Goal: Task Accomplishment & Management: Use online tool/utility

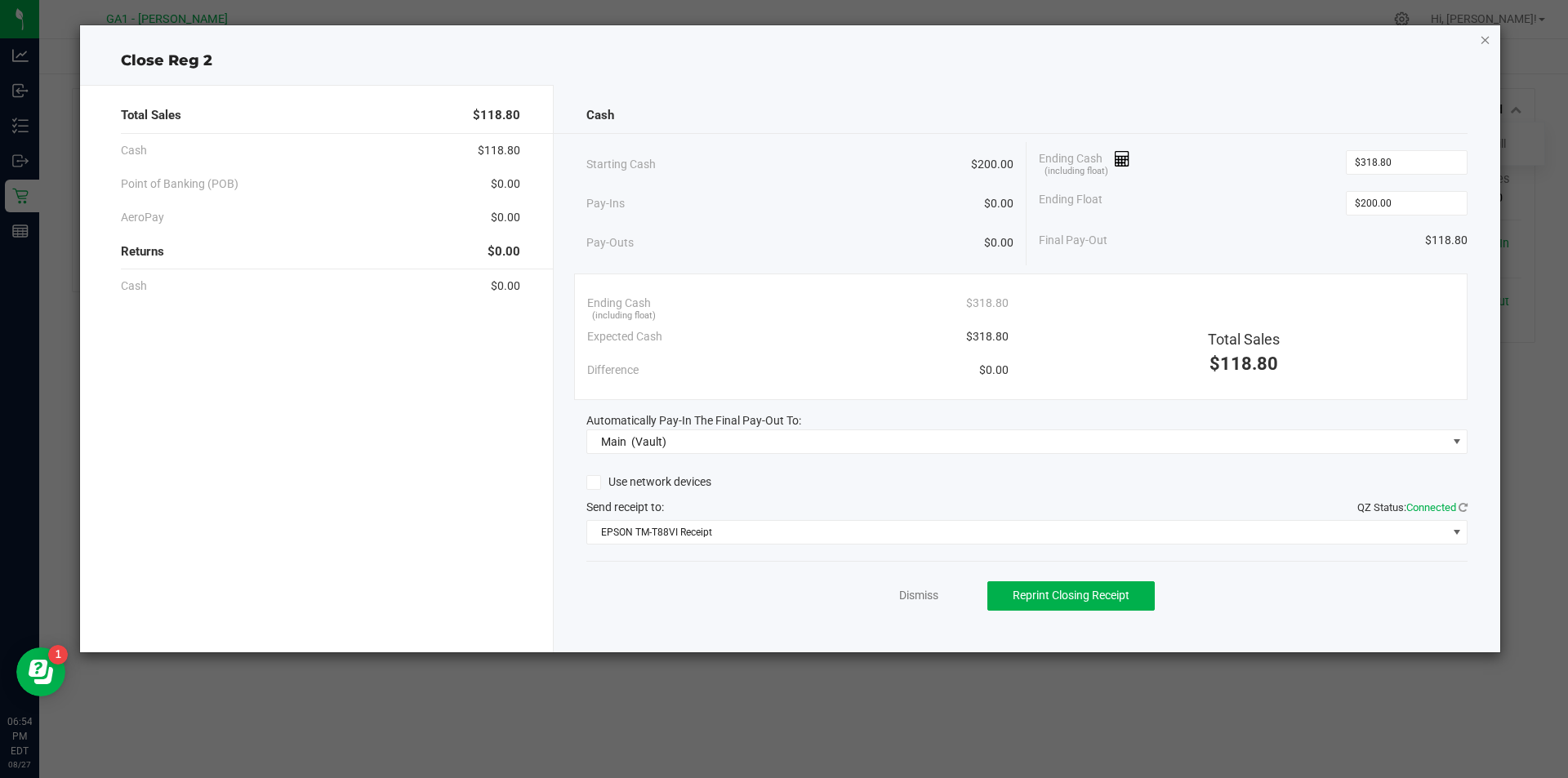
click at [1484, 47] on icon "button" at bounding box center [1484, 39] width 11 height 19
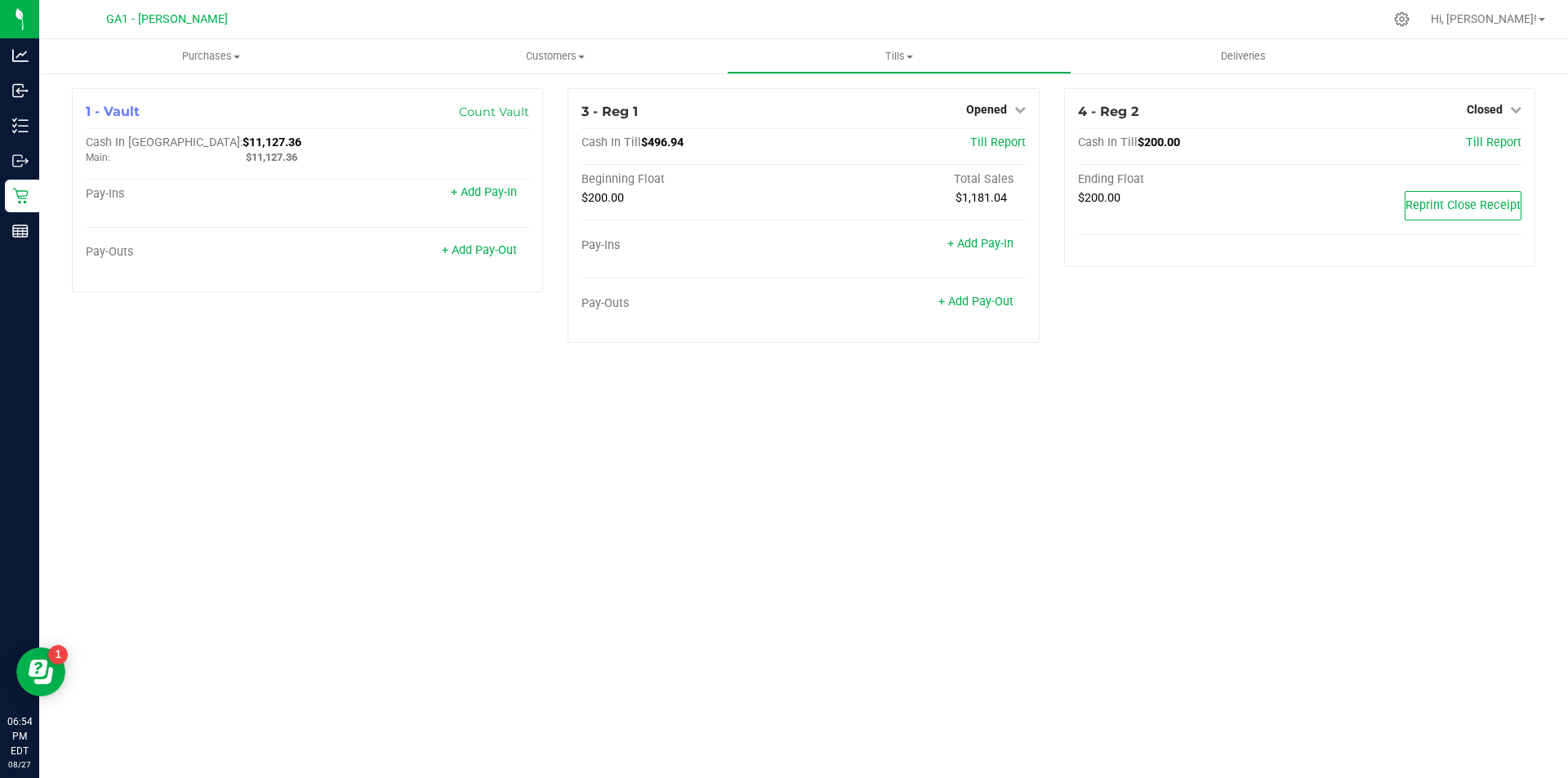
drag, startPoint x: 1281, startPoint y: 408, endPoint x: 1222, endPoint y: 354, distance: 80.0
click at [1282, 408] on div "Purchases Summary of purchases Fulfillment All purchases Customers All customer…" at bounding box center [804, 409] width 1528 height 738
click at [1016, 105] on icon at bounding box center [1019, 109] width 11 height 11
click at [1004, 137] on link "Close Till" at bounding box center [988, 143] width 44 height 13
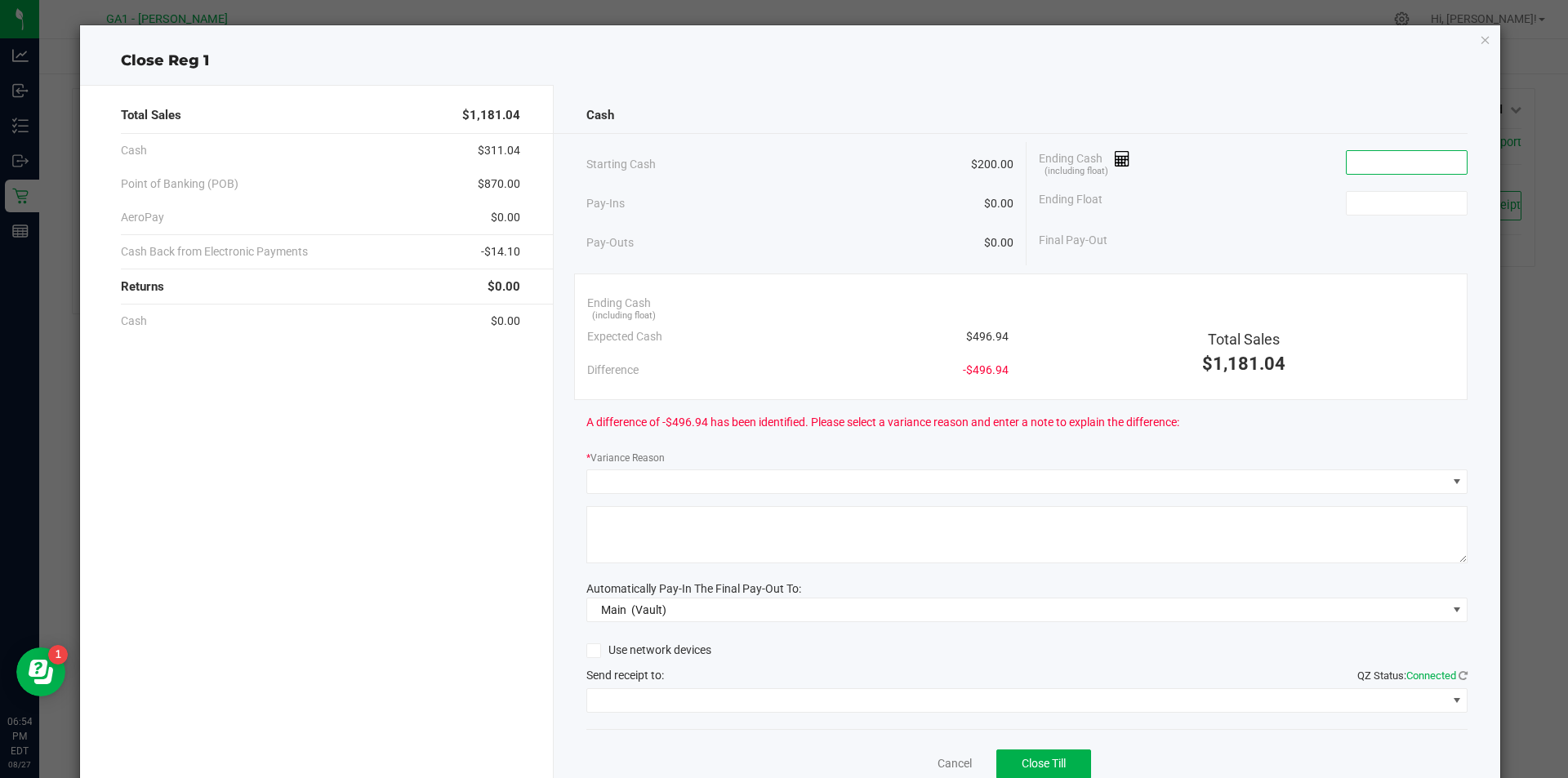
click at [1405, 151] on input at bounding box center [1406, 163] width 120 height 23
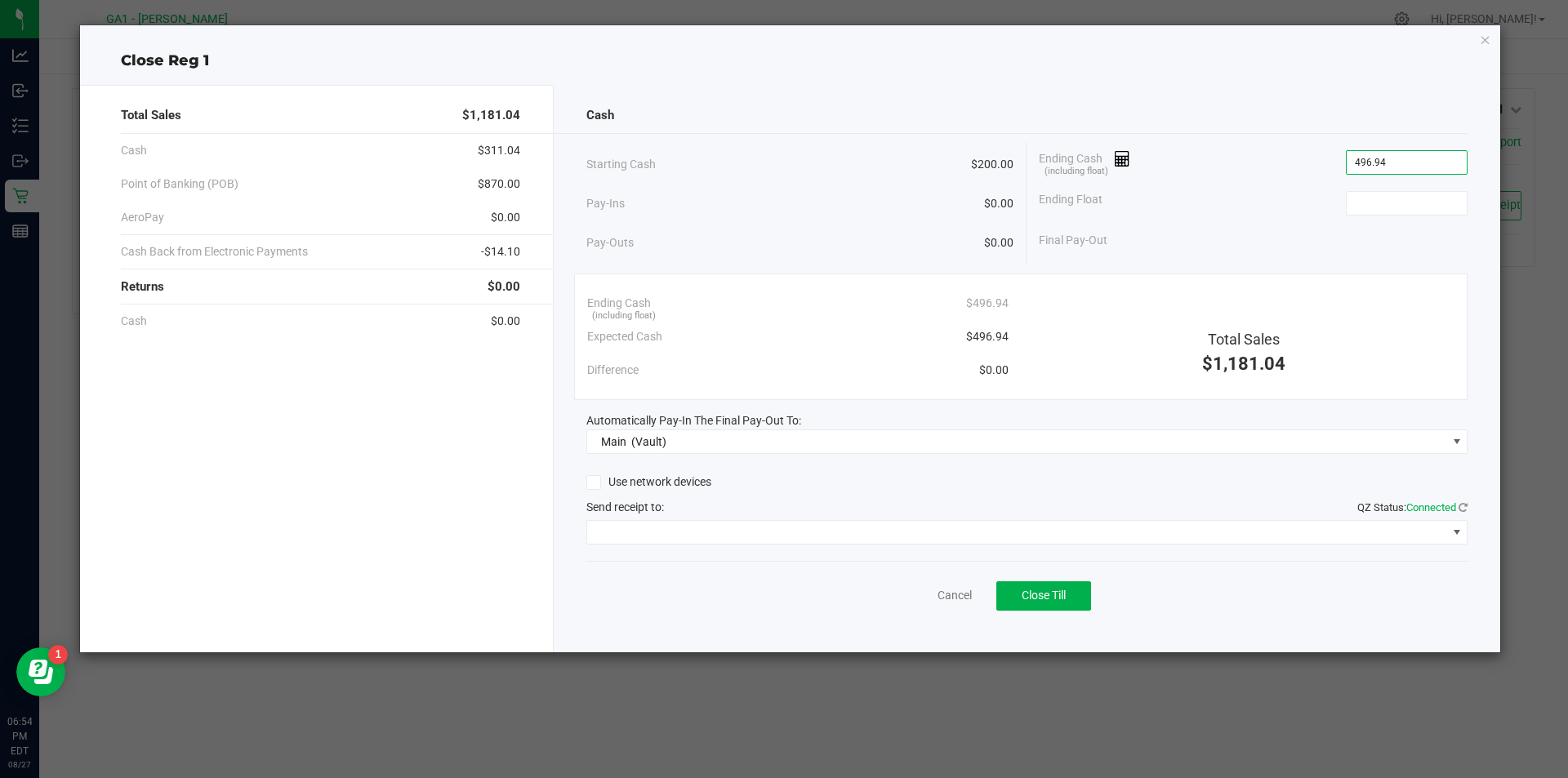
type input "$496.94"
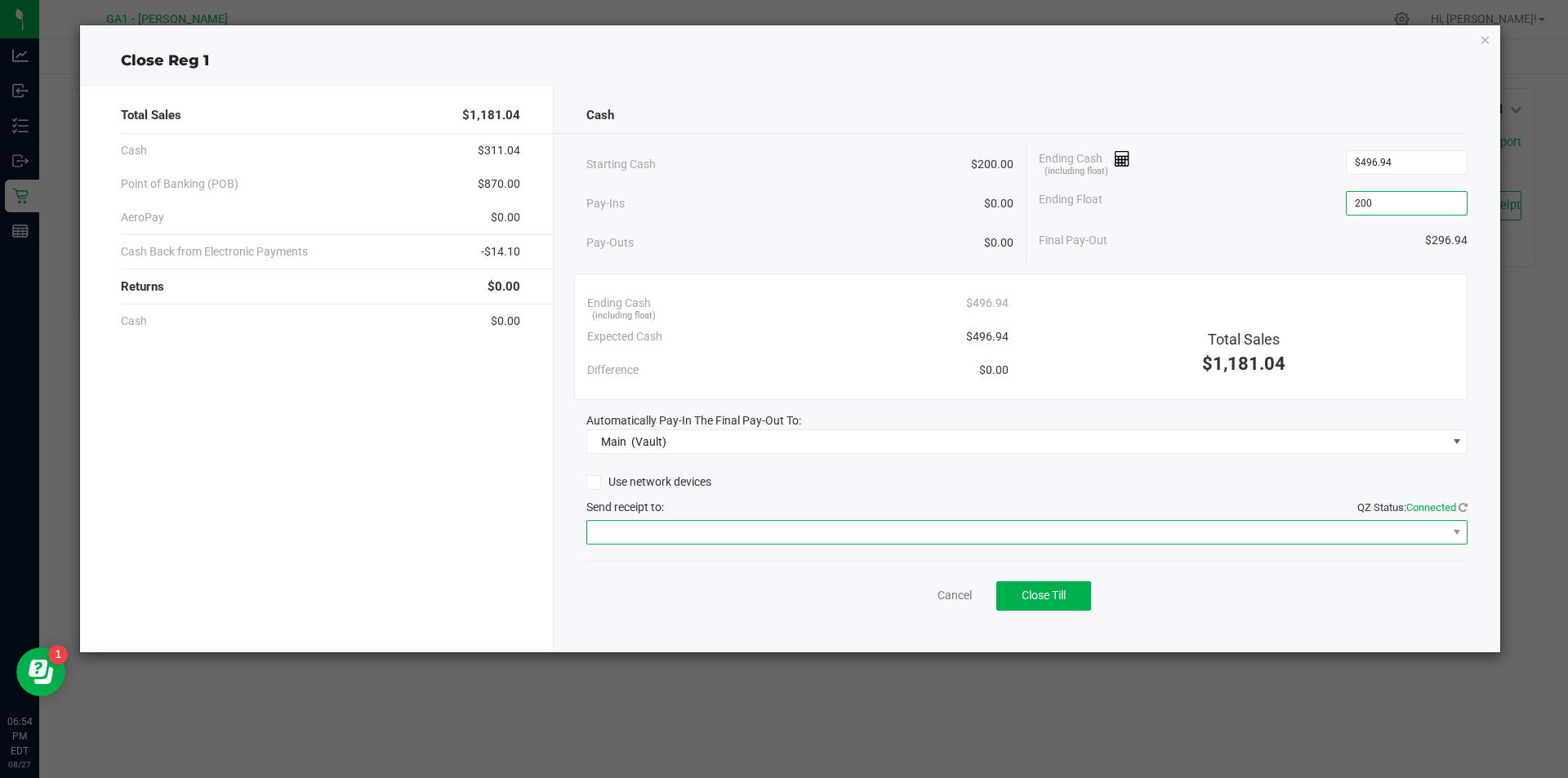
type input "$200.00"
click at [1103, 542] on span at bounding box center [1017, 532] width 860 height 23
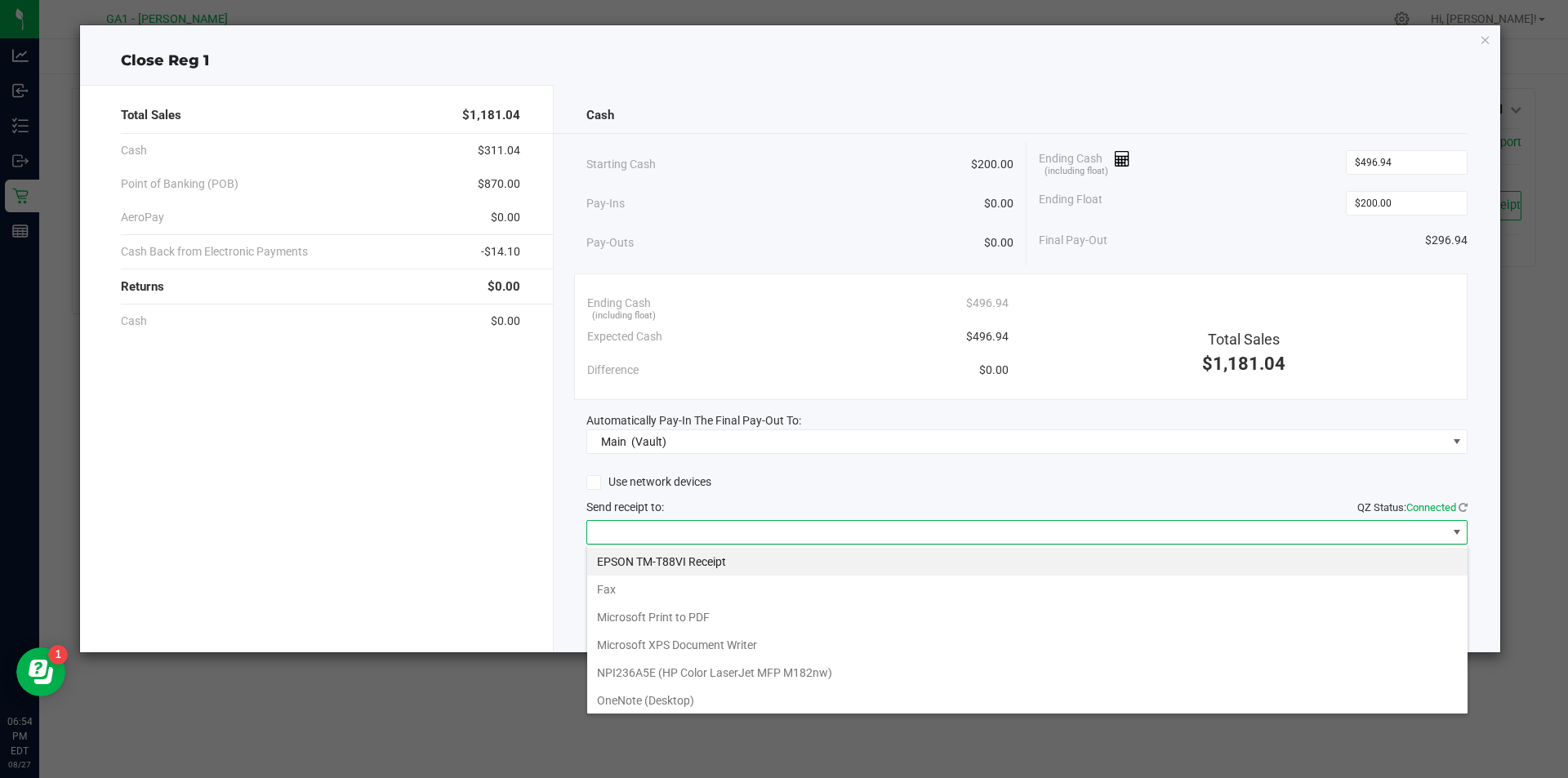
scroll to position [25, 881]
click at [959, 571] on Receipt "EPSON TM-T88VI Receipt" at bounding box center [1027, 562] width 880 height 28
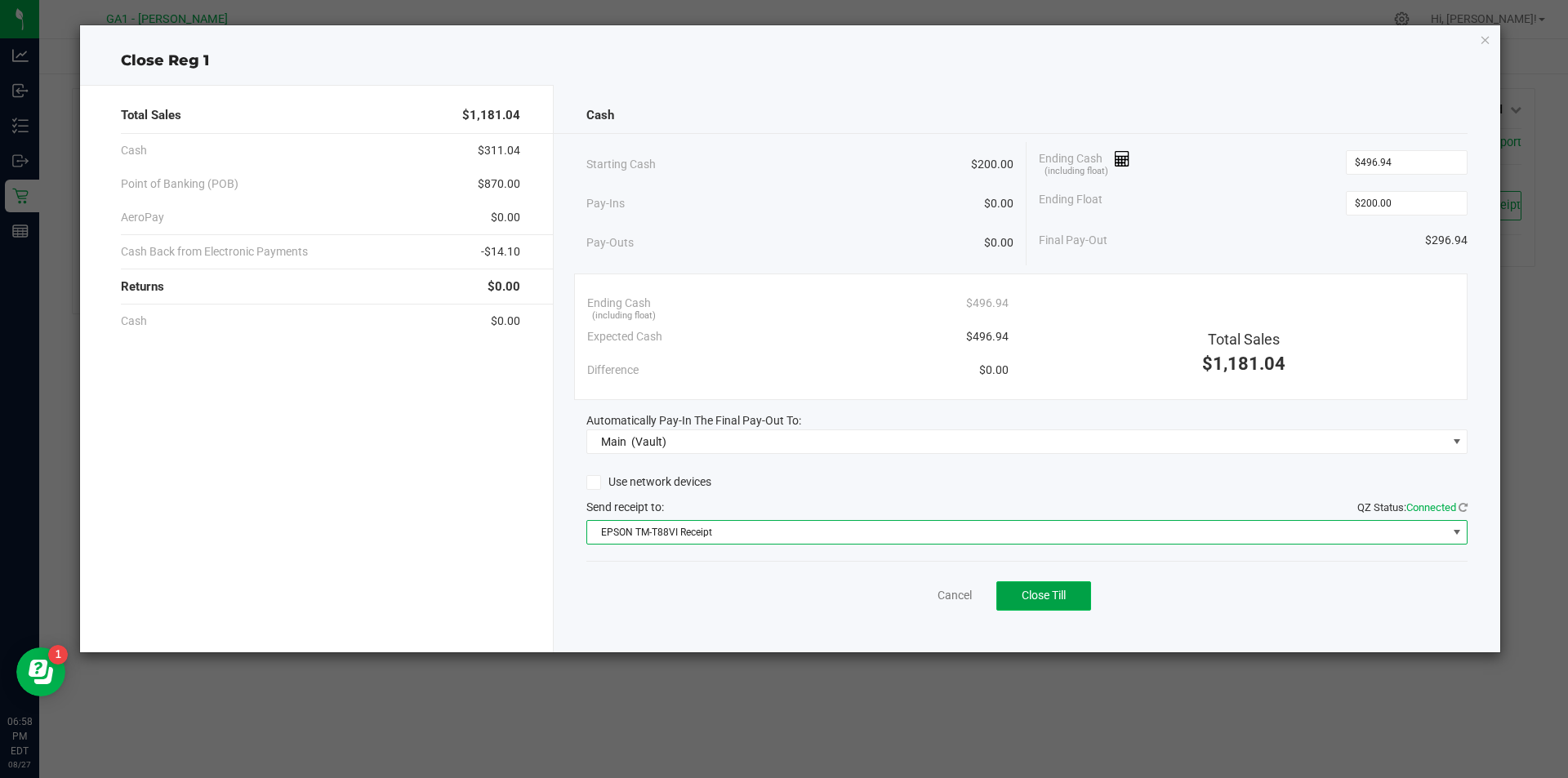
click at [1008, 587] on button "Close Till" at bounding box center [1044, 595] width 95 height 29
